Goal: Information Seeking & Learning: Learn about a topic

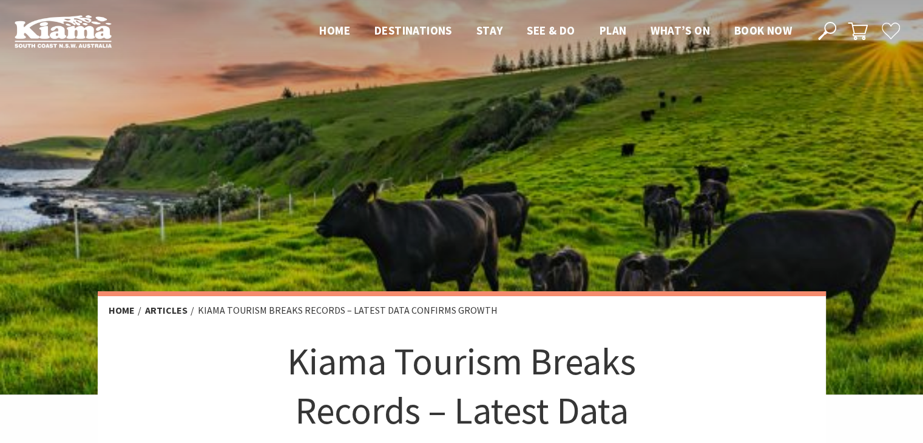
click at [86, 32] on img at bounding box center [63, 31] width 97 height 33
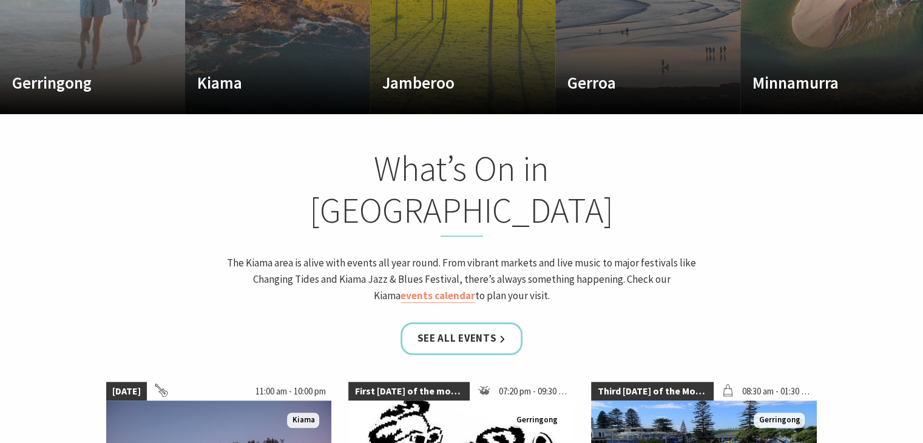
scroll to position [943, 0]
